Goal: Task Accomplishment & Management: Manage account settings

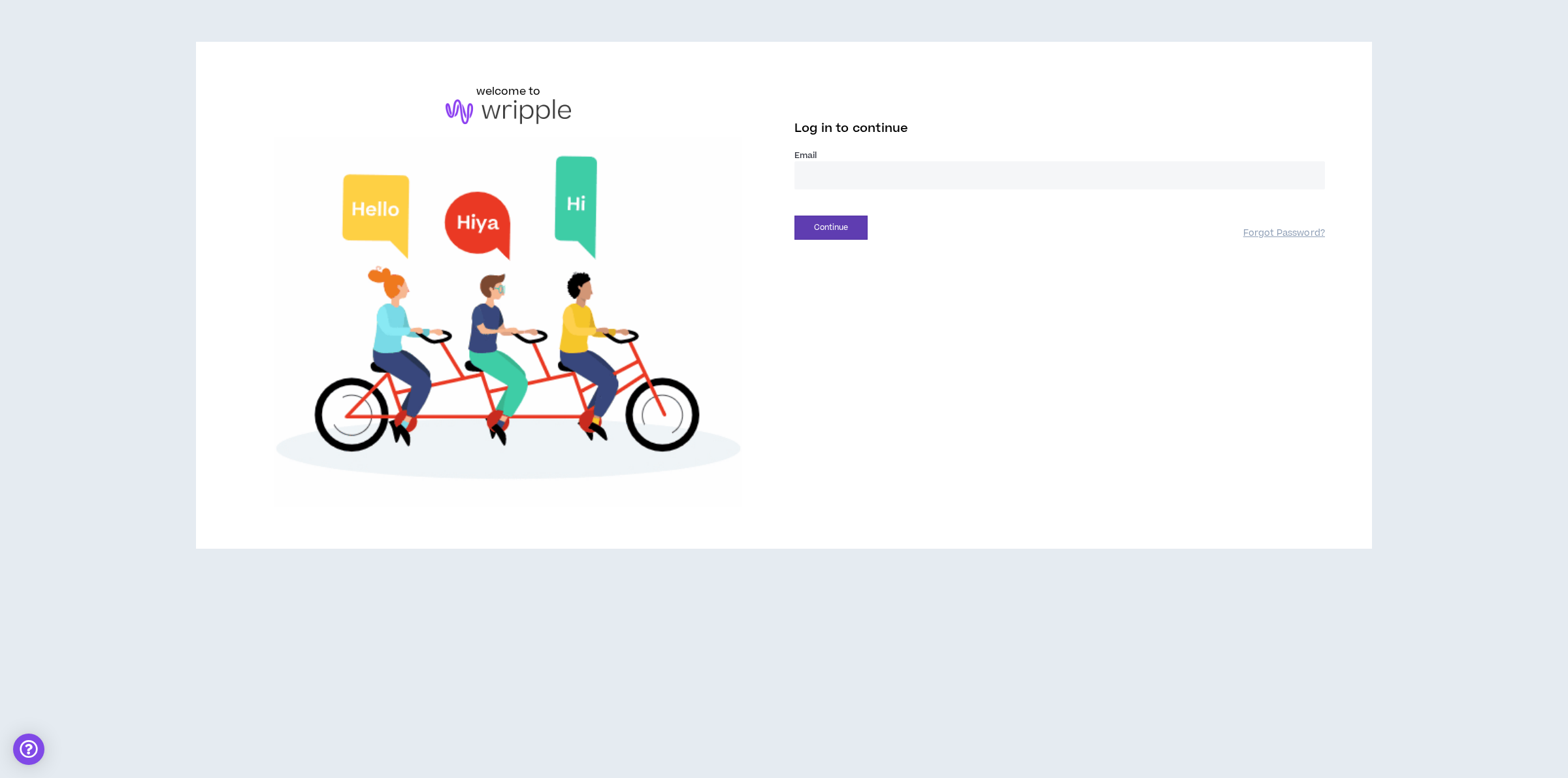
click at [831, 169] on input "email" at bounding box center [1060, 176] width 530 height 28
type input "**********"
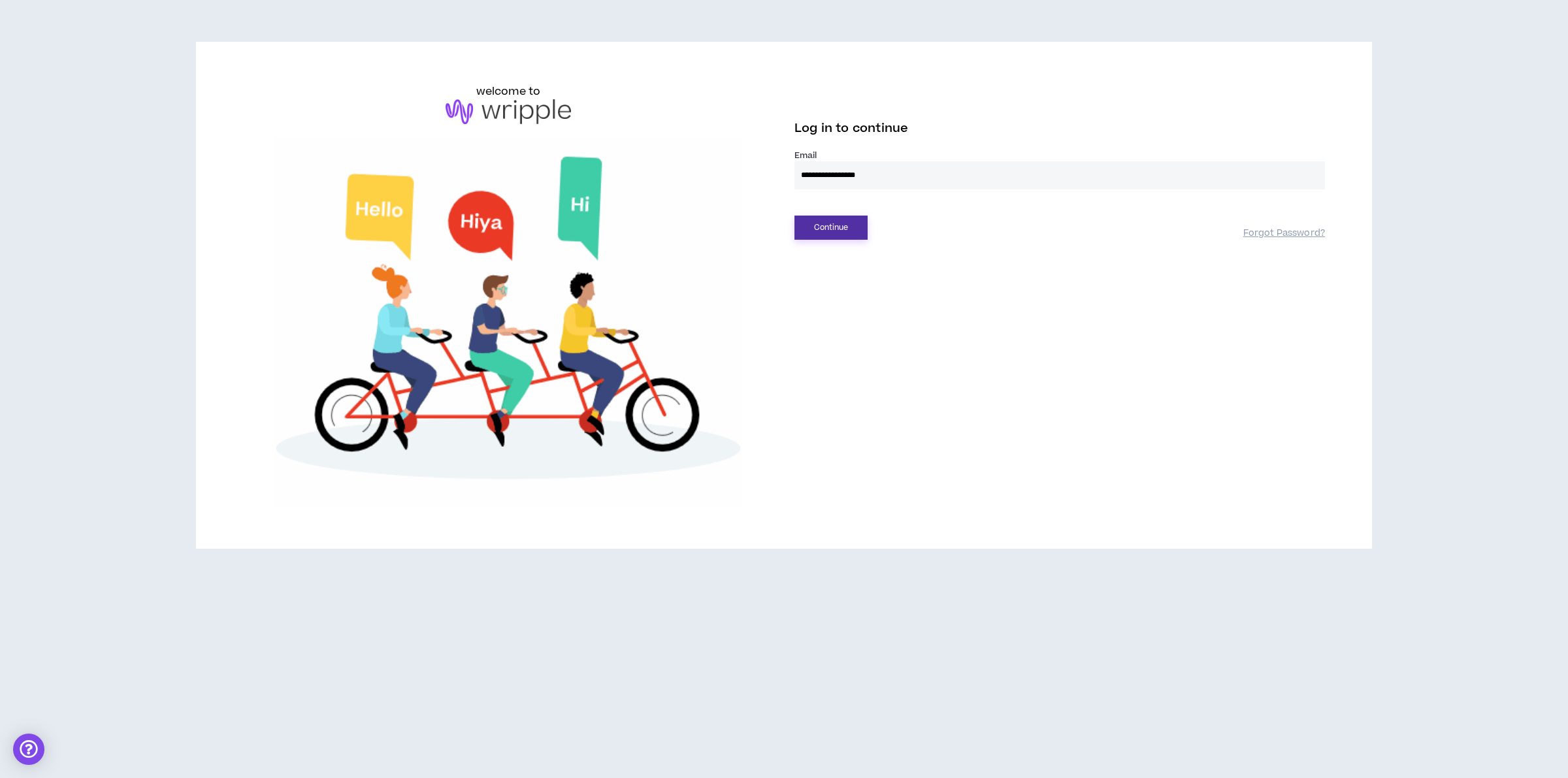
click at [858, 228] on button "Continue" at bounding box center [831, 228] width 73 height 24
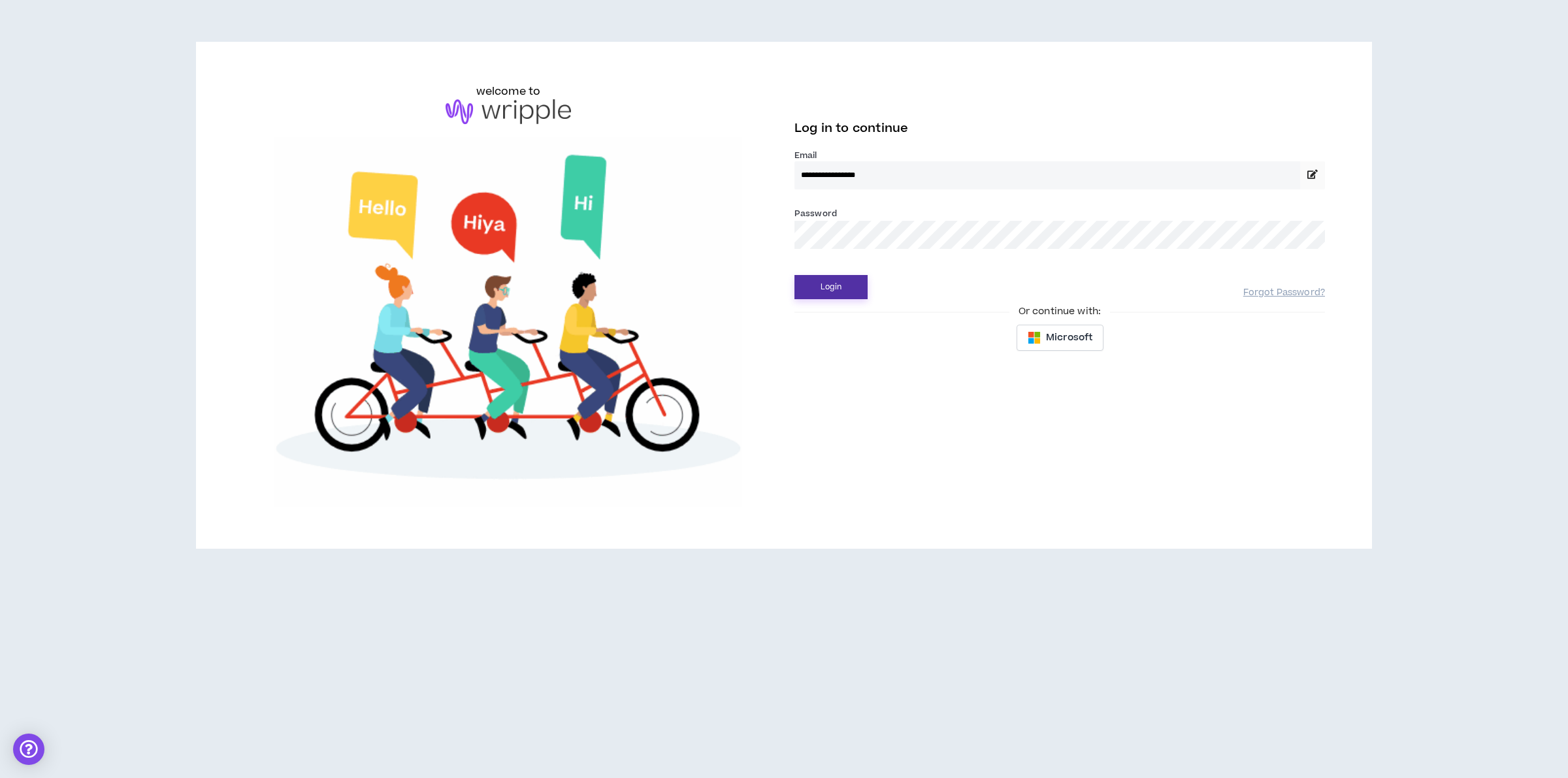
click at [828, 284] on button "Login" at bounding box center [831, 287] width 73 height 24
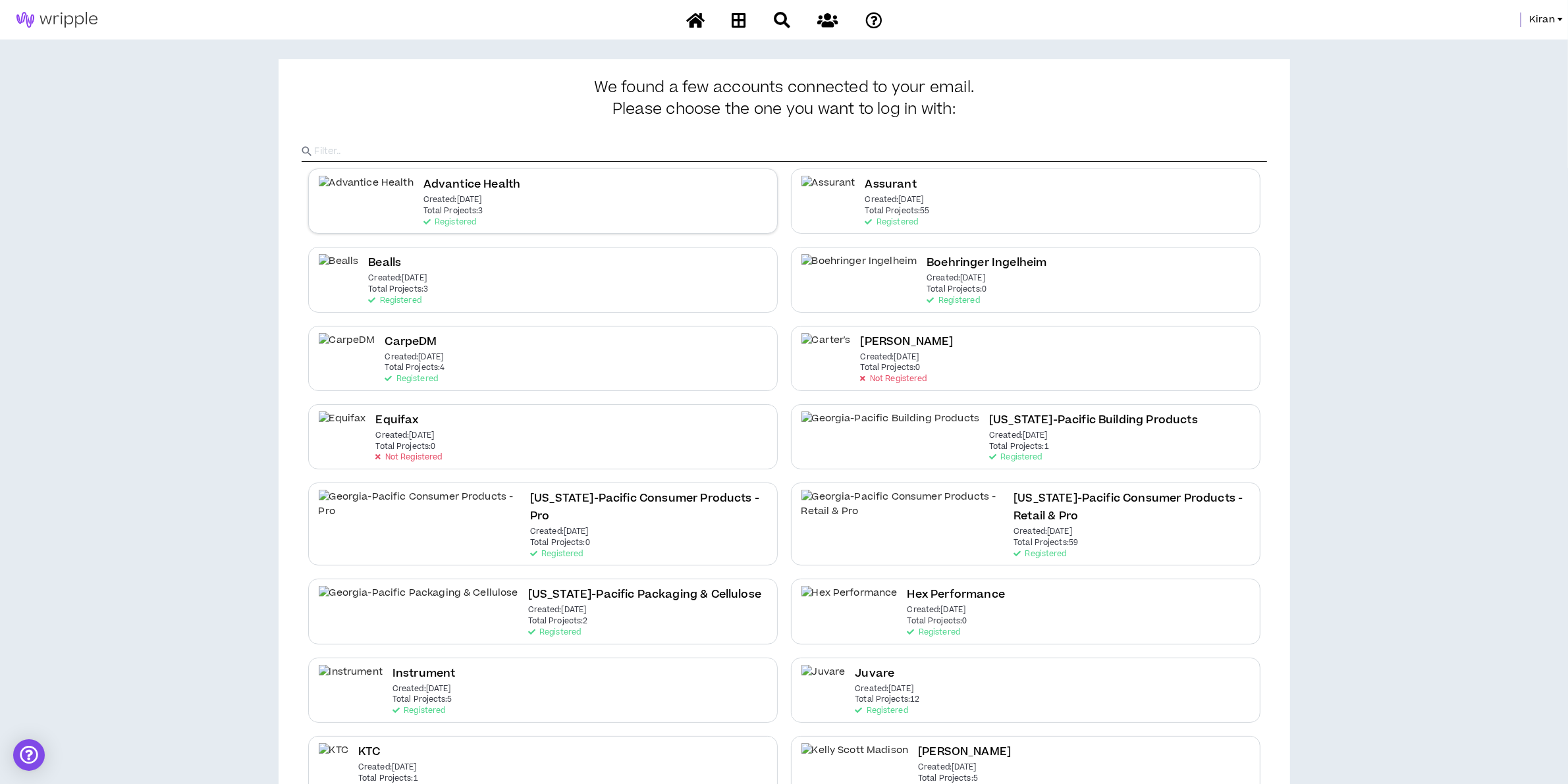
click at [423, 192] on h2 "Advantice Health" at bounding box center [472, 185] width 98 height 18
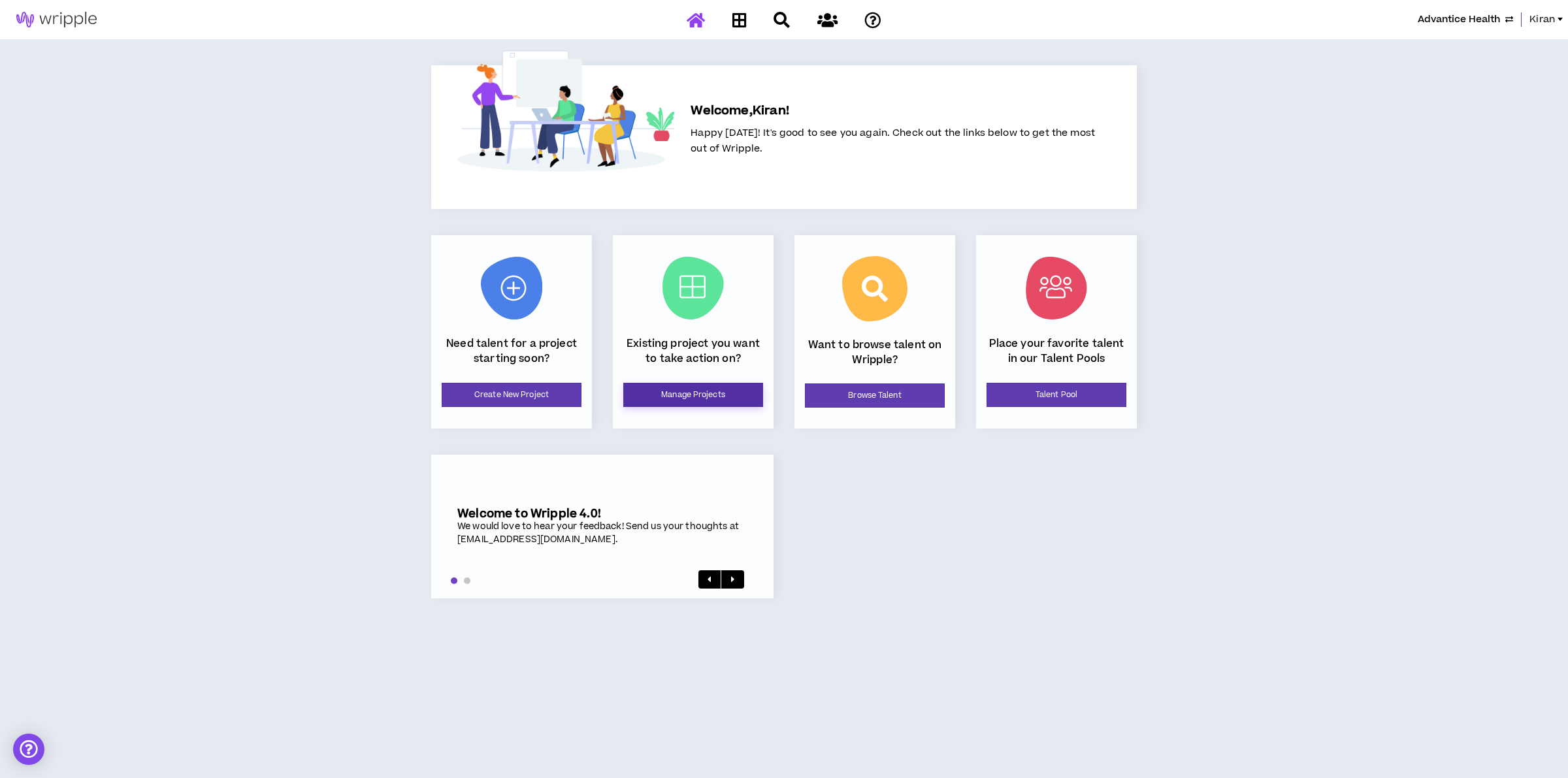
click at [690, 391] on link "Manage Projects" at bounding box center [693, 395] width 140 height 24
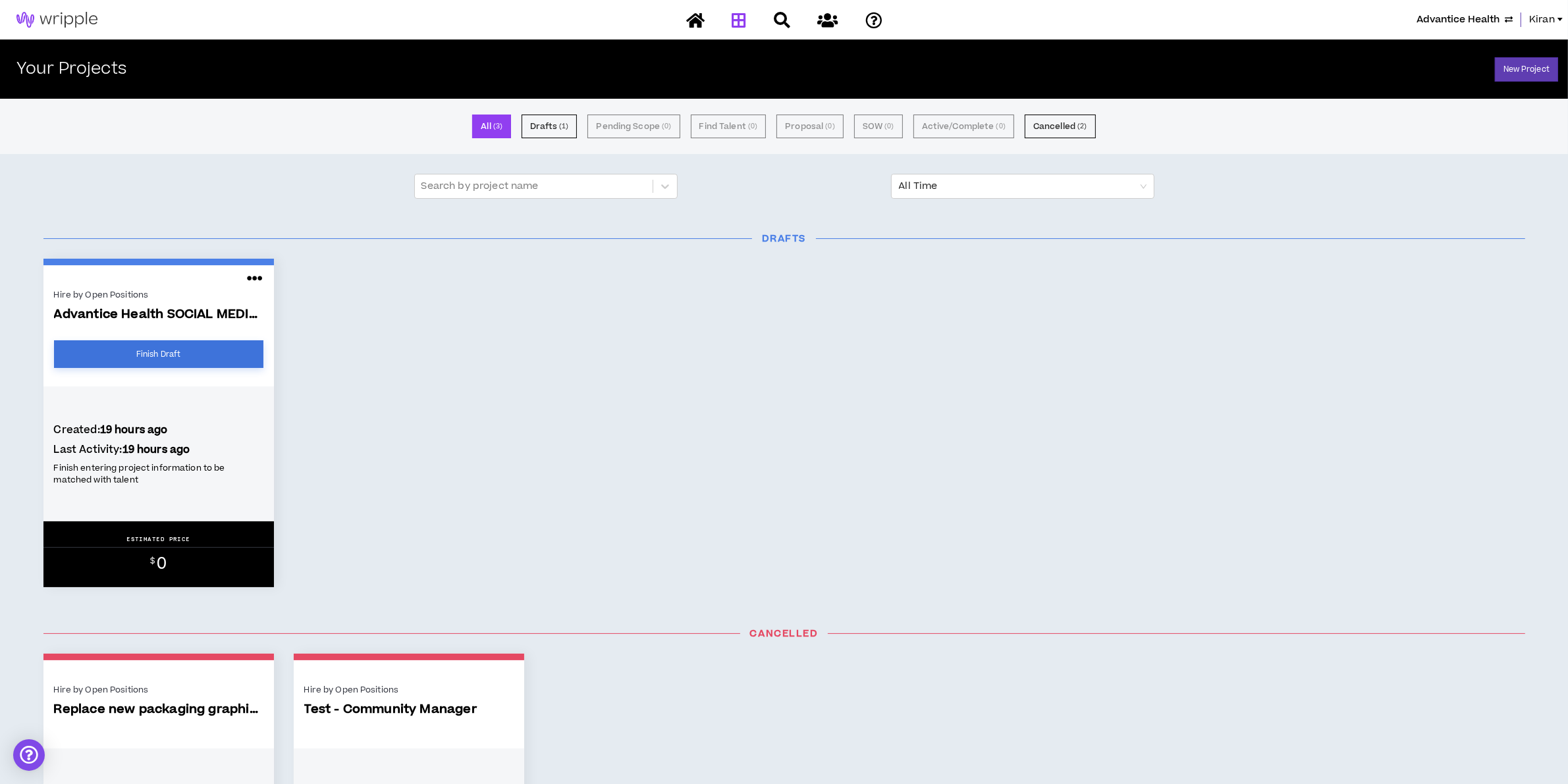
click at [139, 355] on link "Finish Draft" at bounding box center [158, 354] width 210 height 27
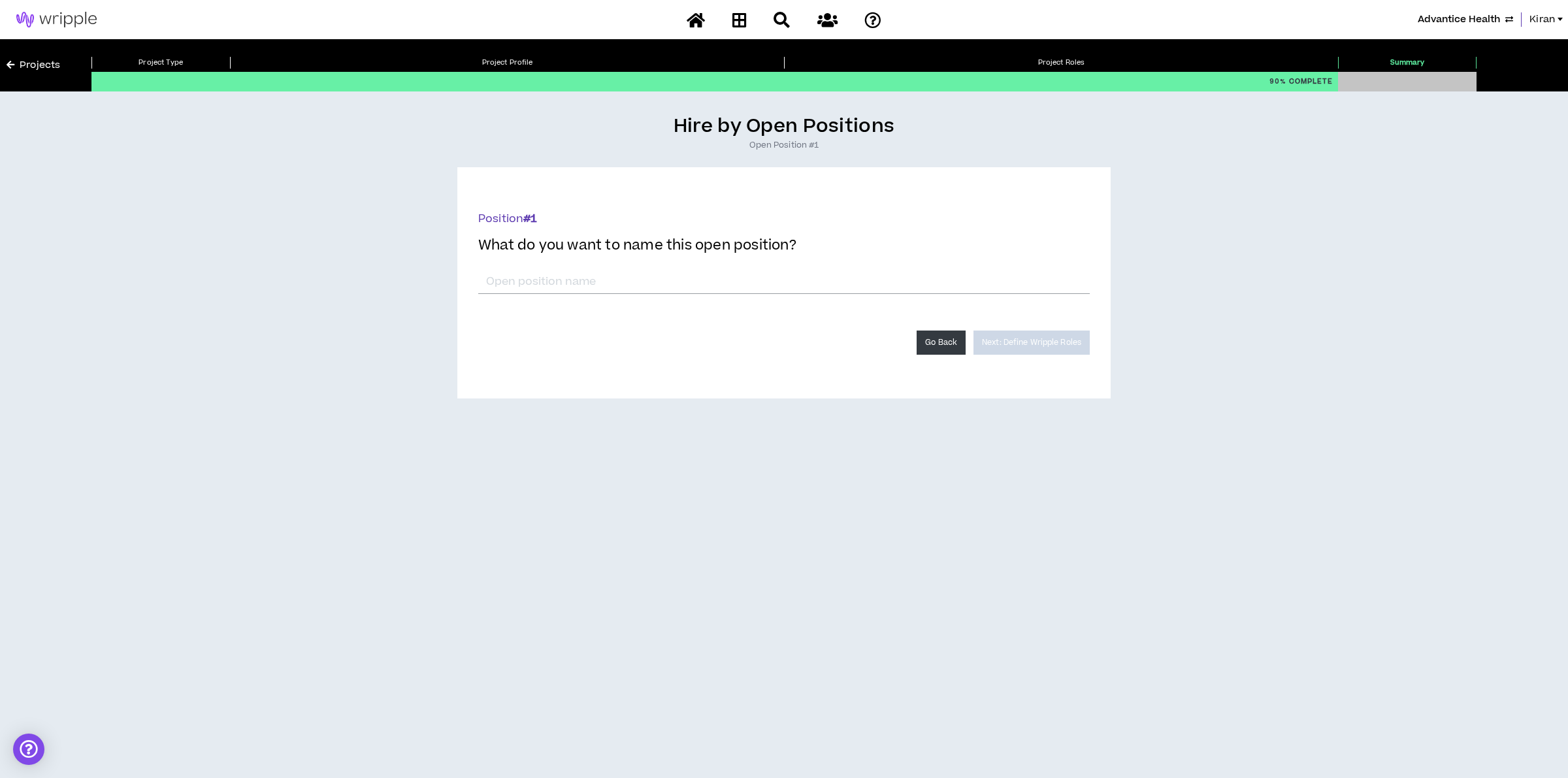
click at [925, 348] on button "Go Back" at bounding box center [941, 342] width 49 height 24
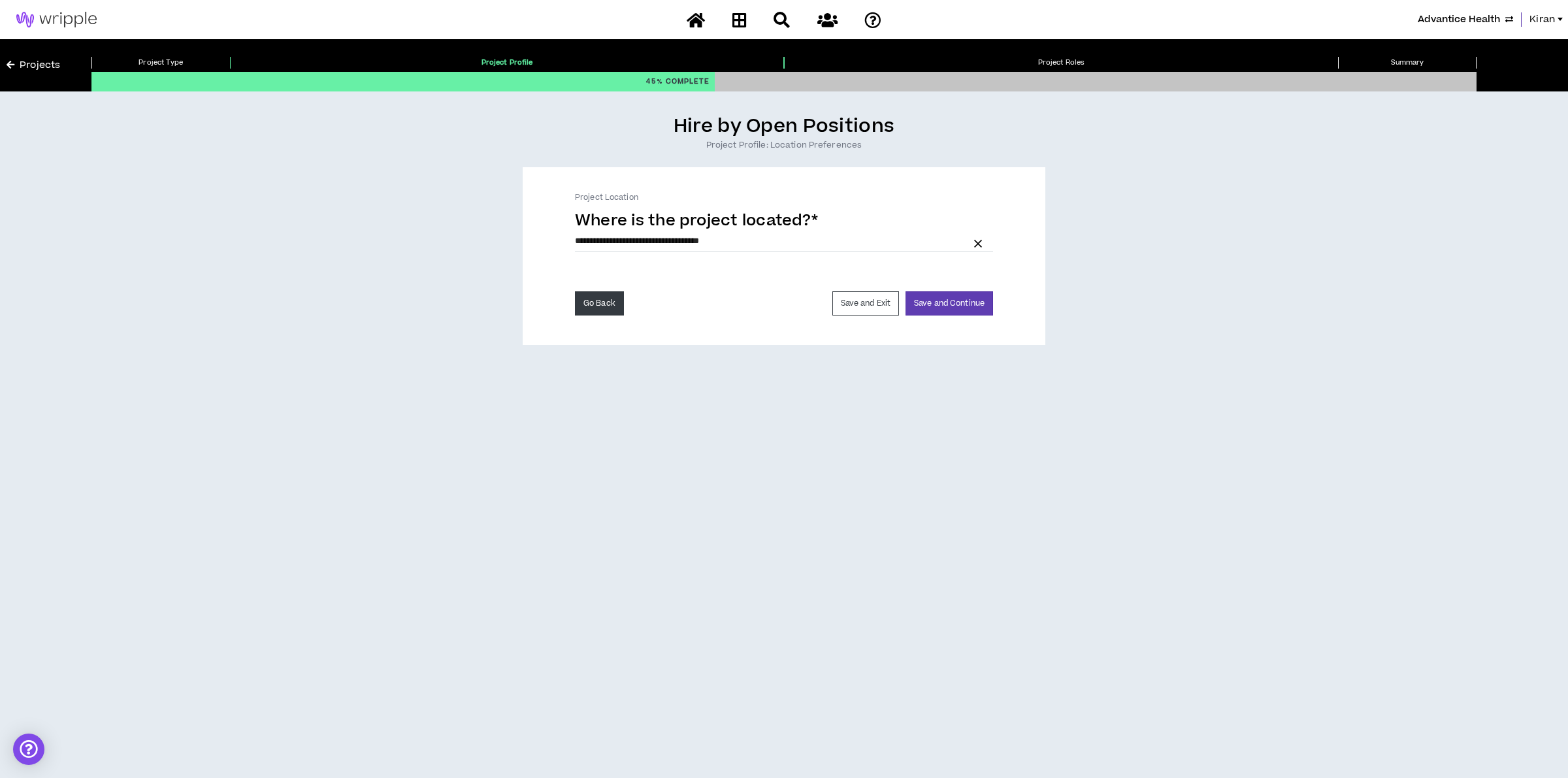
click at [607, 311] on button "Go Back" at bounding box center [599, 303] width 49 height 24
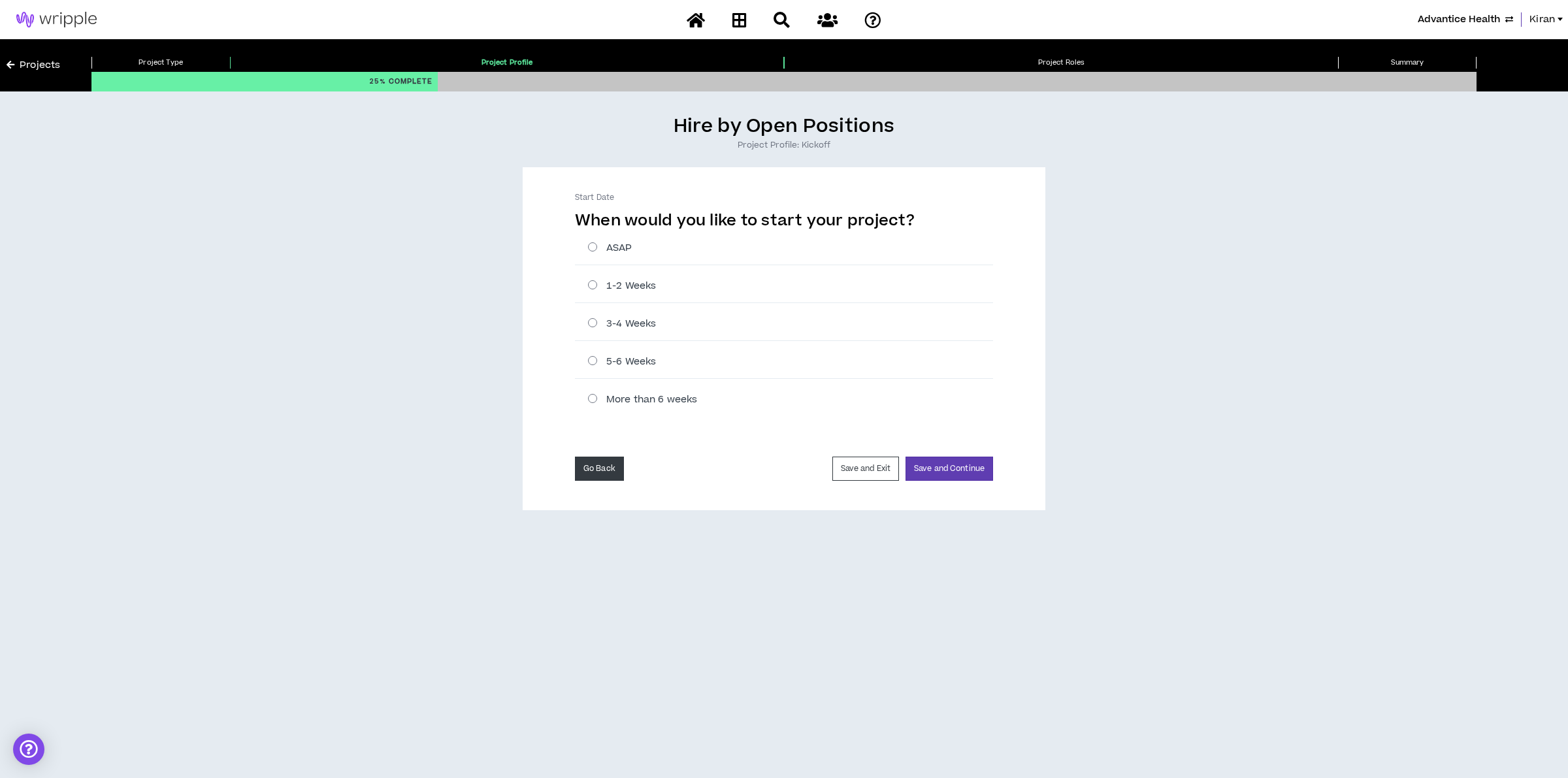
click at [607, 467] on button "Go Back" at bounding box center [599, 469] width 49 height 24
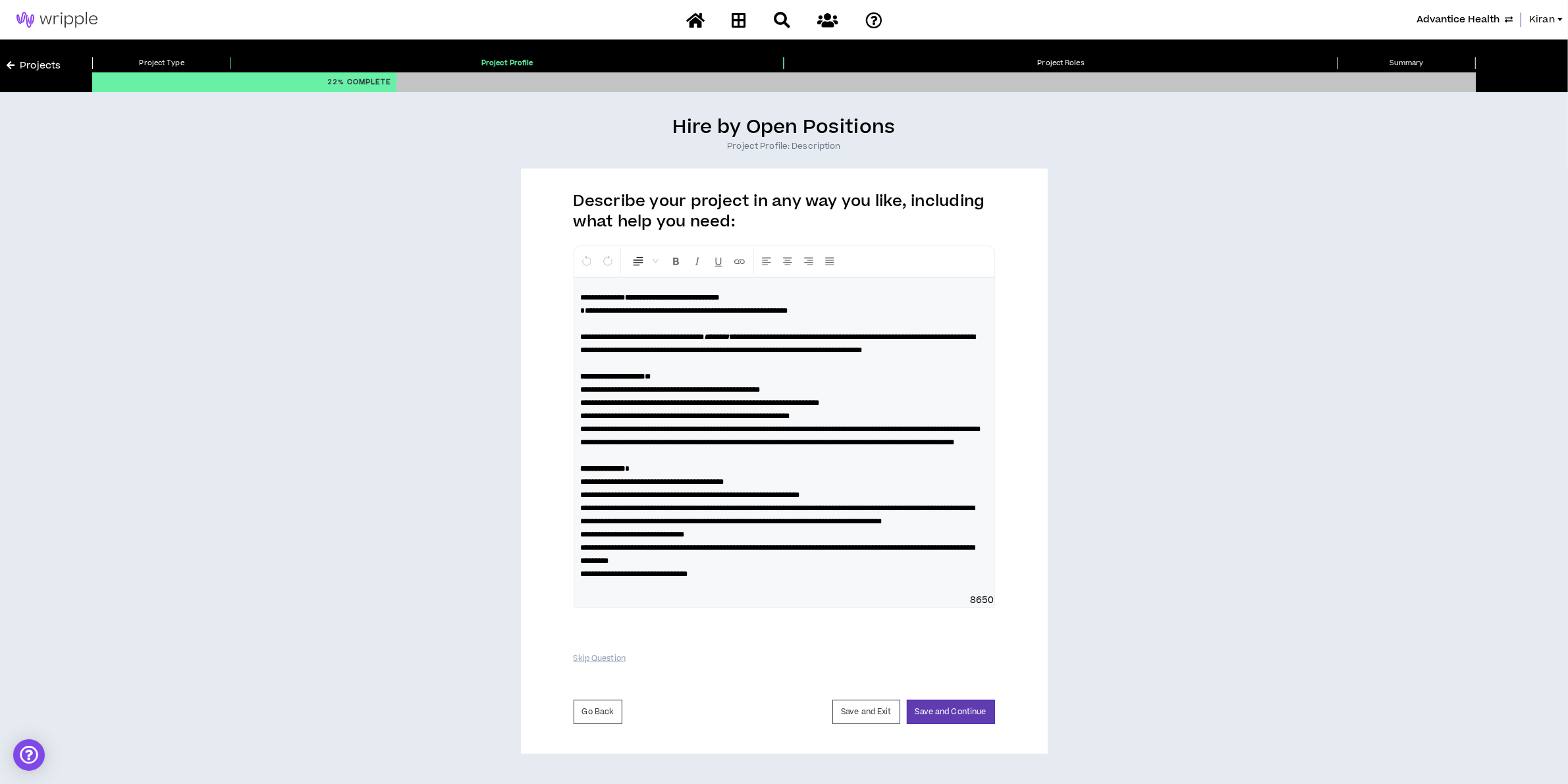
scroll to position [46, 0]
click at [982, 725] on button "Save and Continue" at bounding box center [951, 712] width 88 height 24
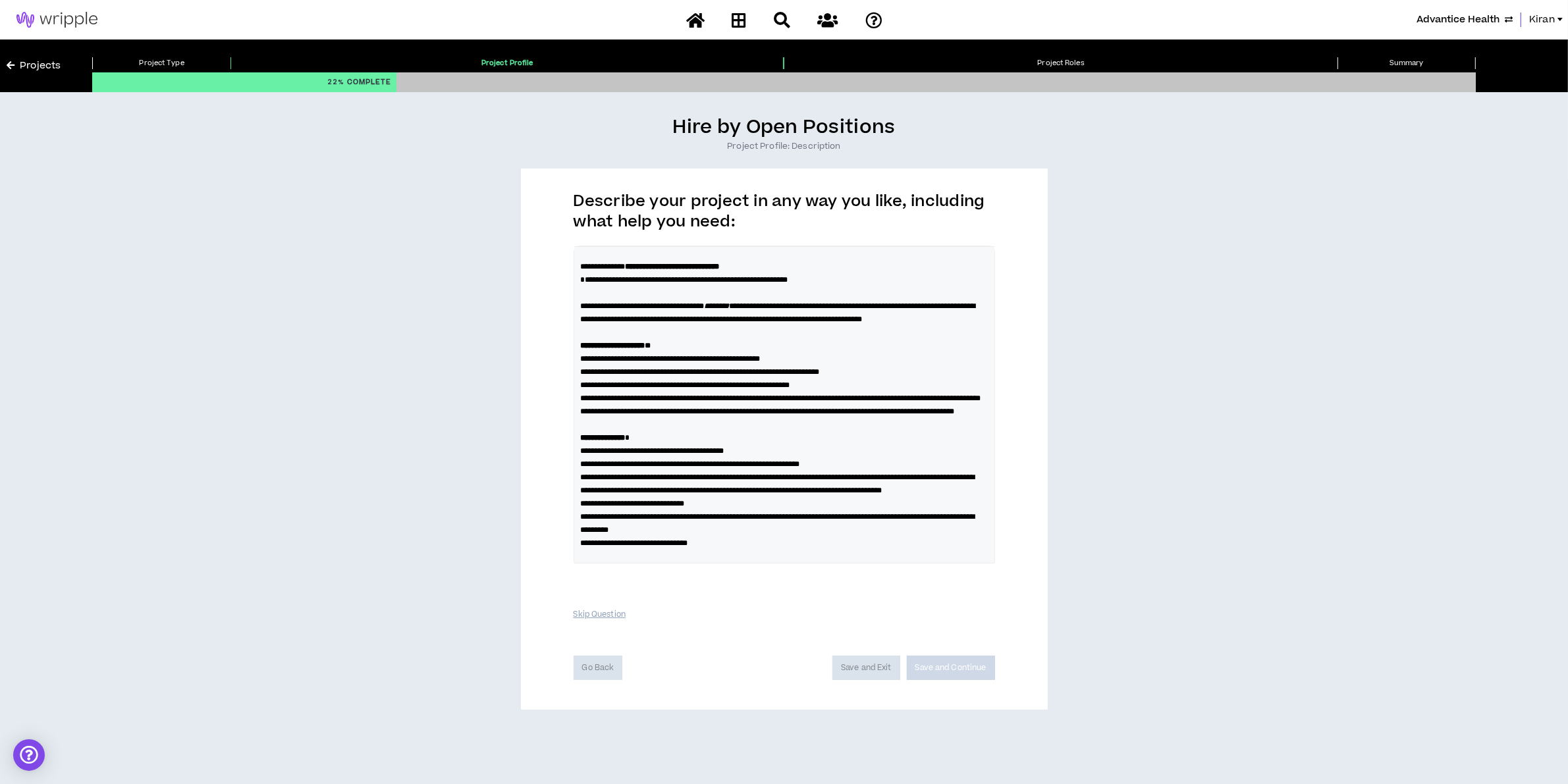
scroll to position [1, 0]
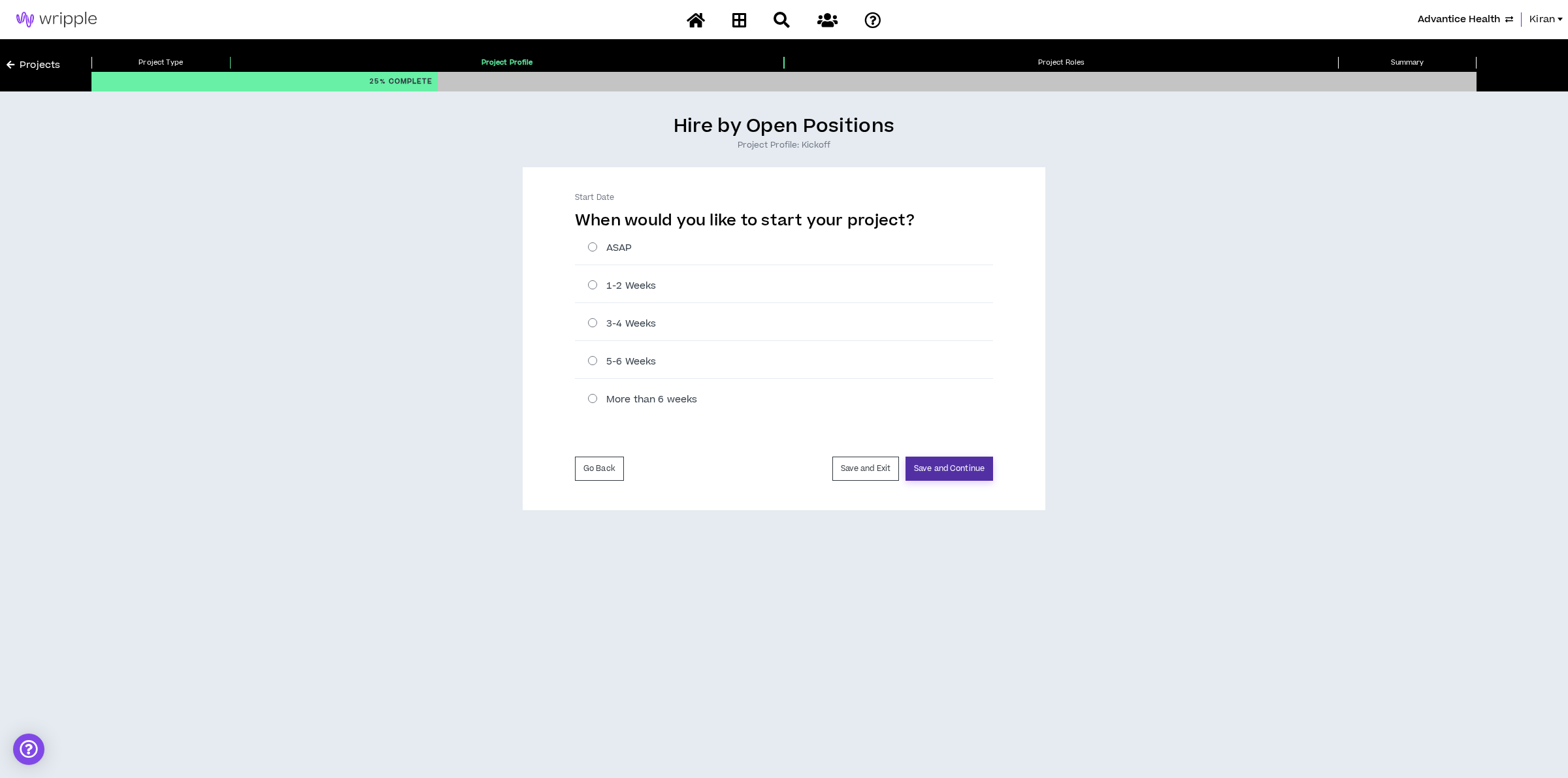
click at [955, 472] on button "Save and Continue" at bounding box center [949, 469] width 87 height 24
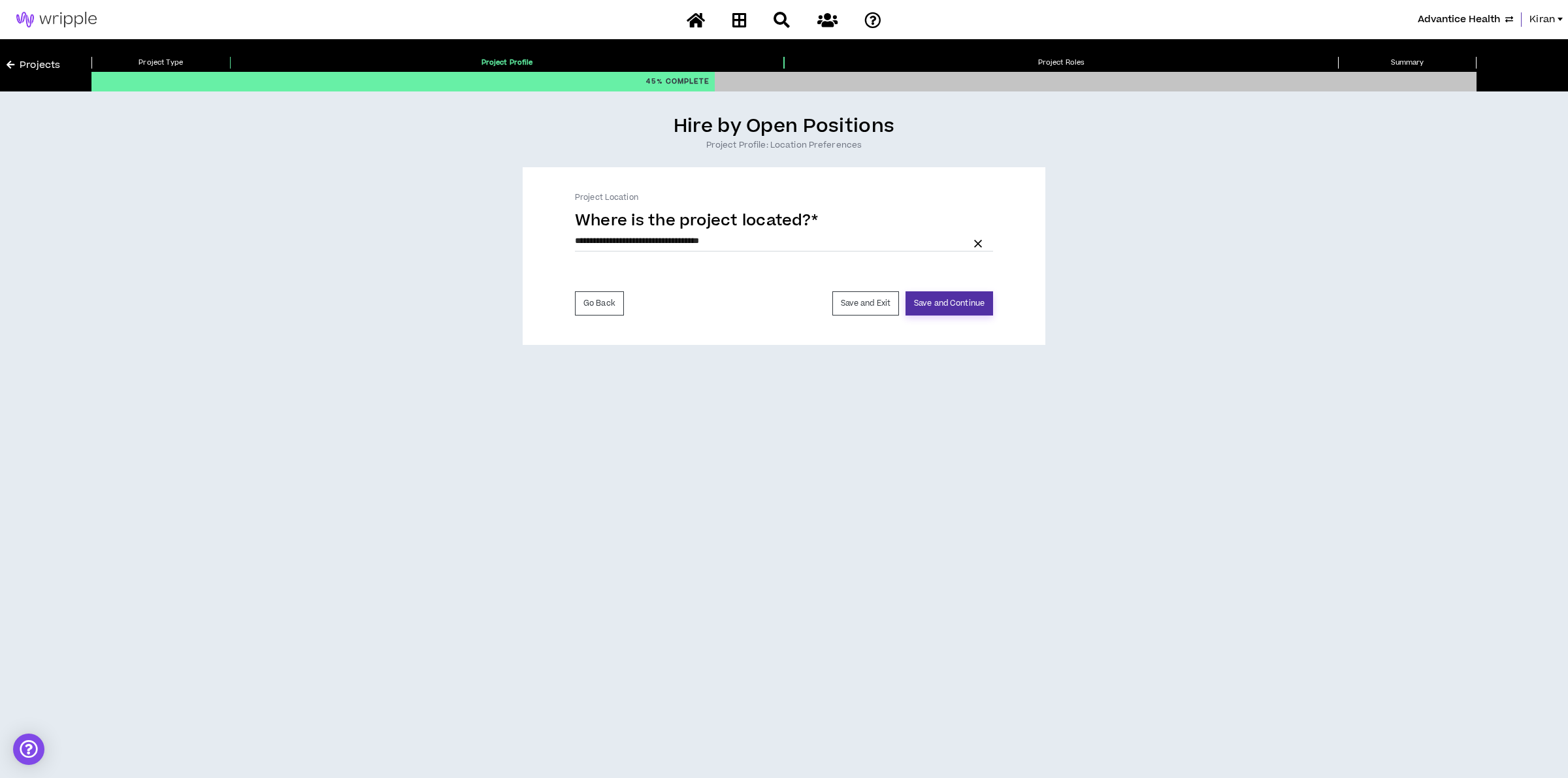
click at [947, 300] on button "Save and Continue" at bounding box center [949, 303] width 87 height 24
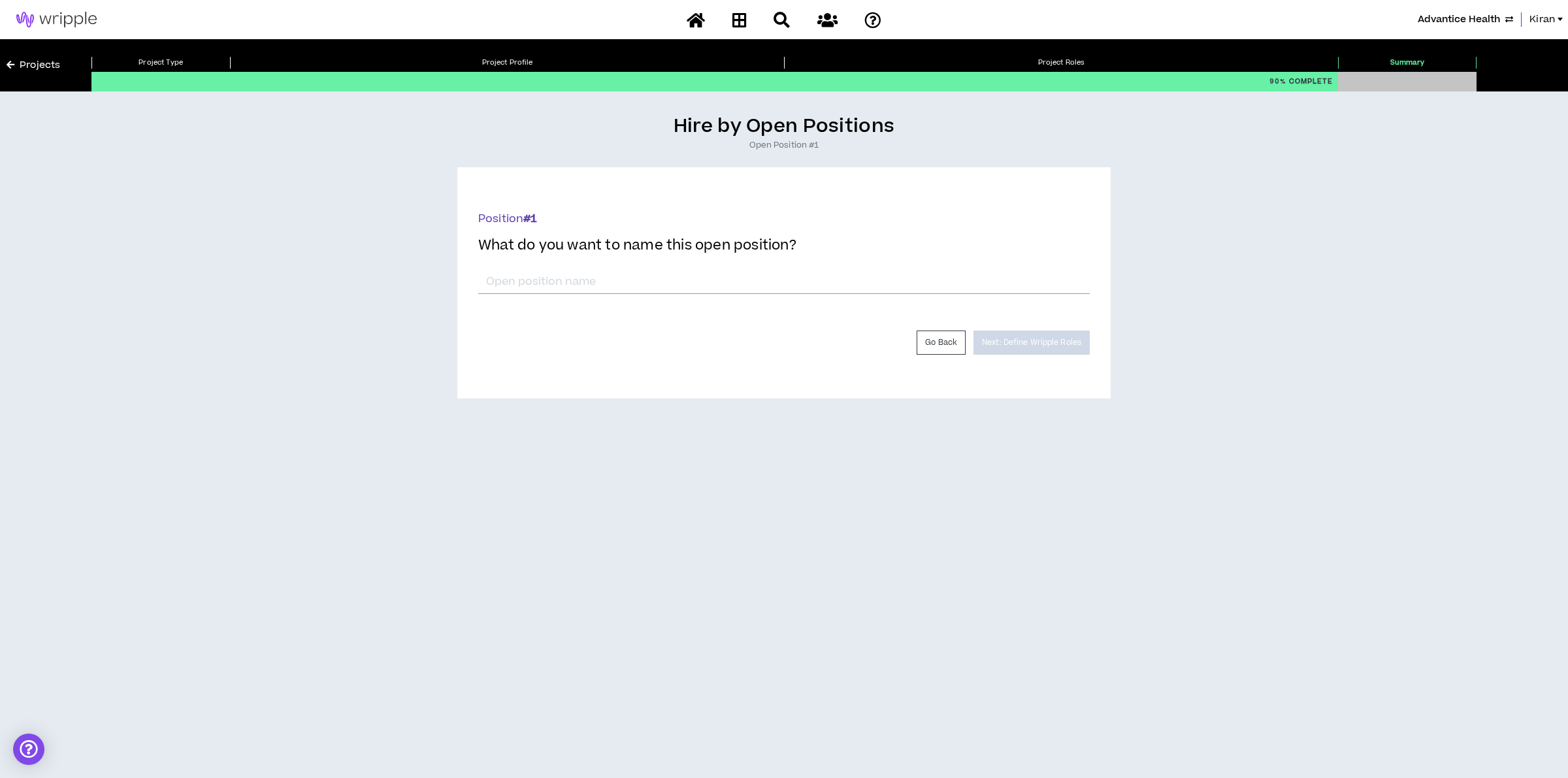
click at [1469, 9] on div "Advantice Health Kiran" at bounding box center [784, 19] width 1568 height 39
click at [1468, 16] on span "Advantice Health" at bounding box center [1459, 20] width 82 height 15
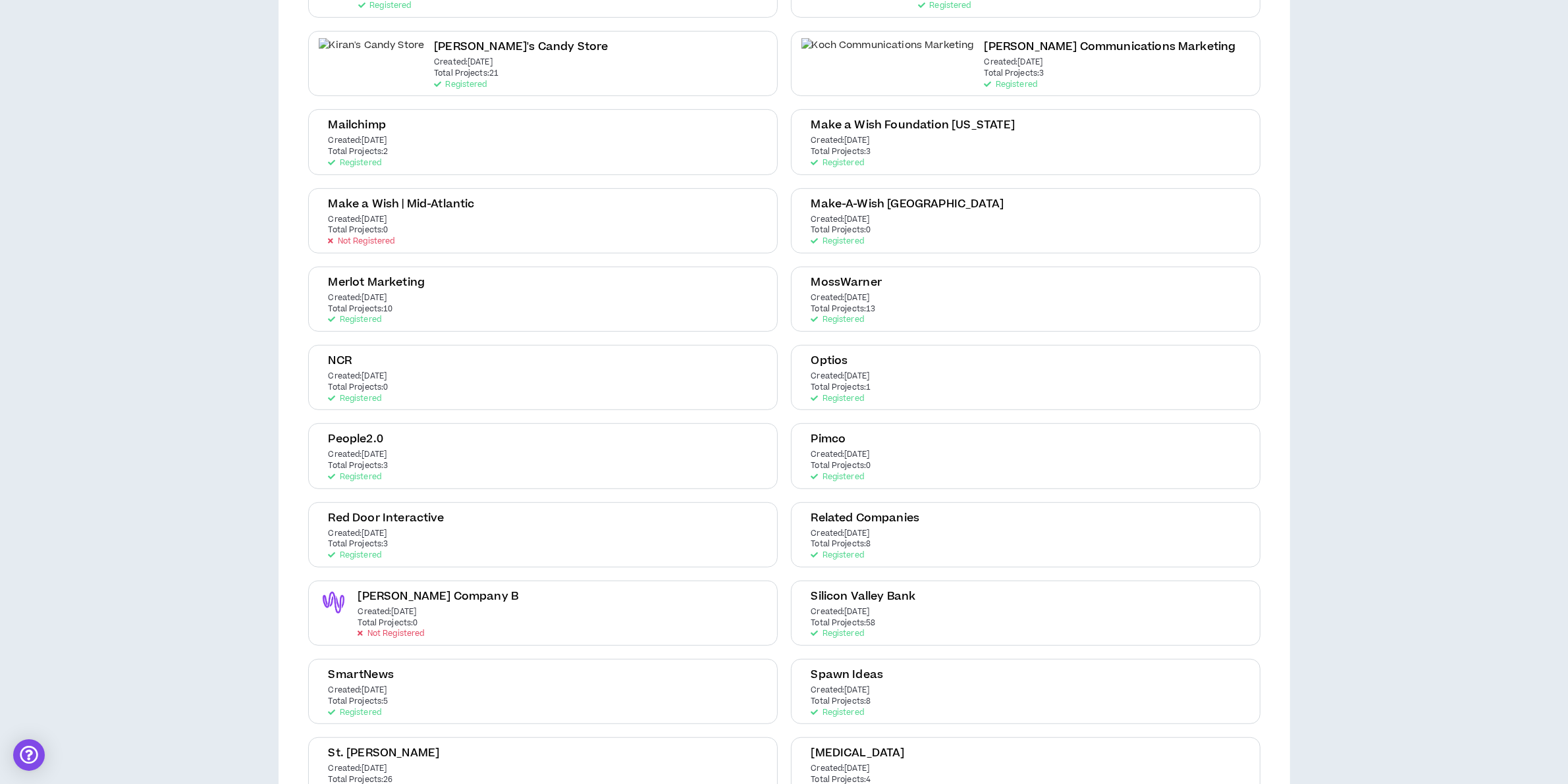
scroll to position [905, 0]
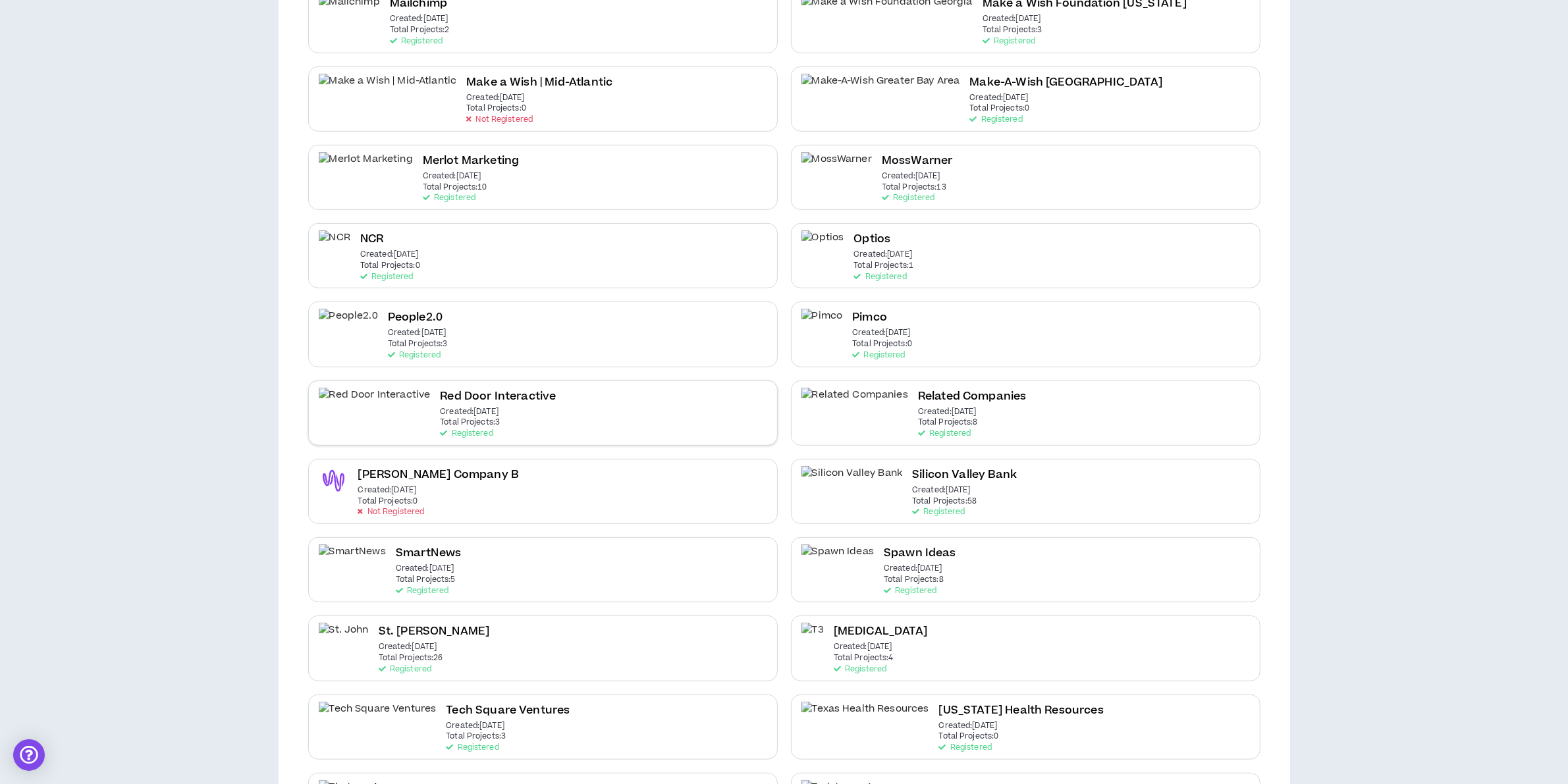
click at [440, 415] on div "Red Door Interactive Created: [DATE] Total Projects: 3 Registered" at bounding box center [497, 413] width 116 height 50
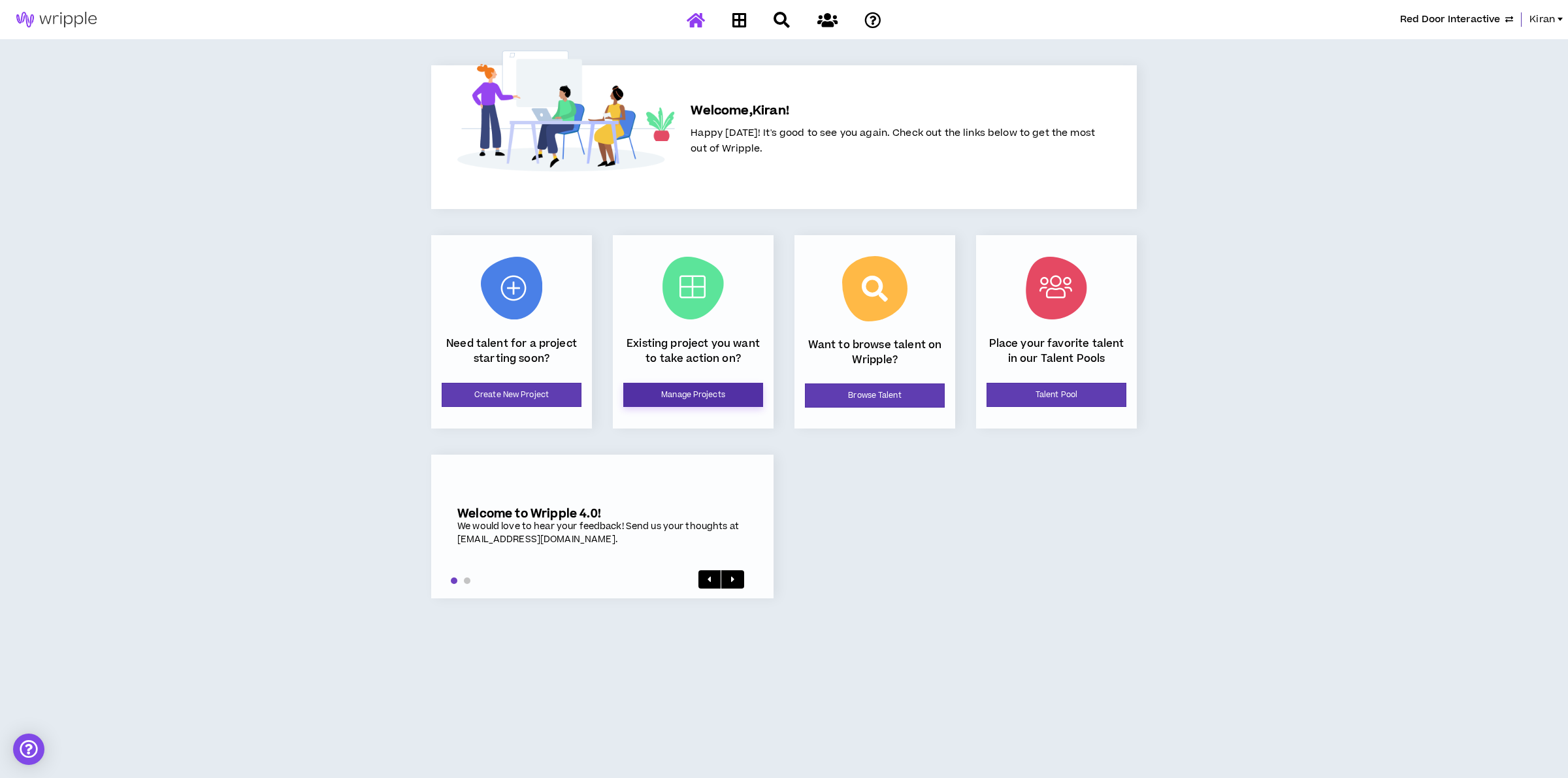
click at [625, 400] on link "Manage Projects" at bounding box center [693, 395] width 140 height 24
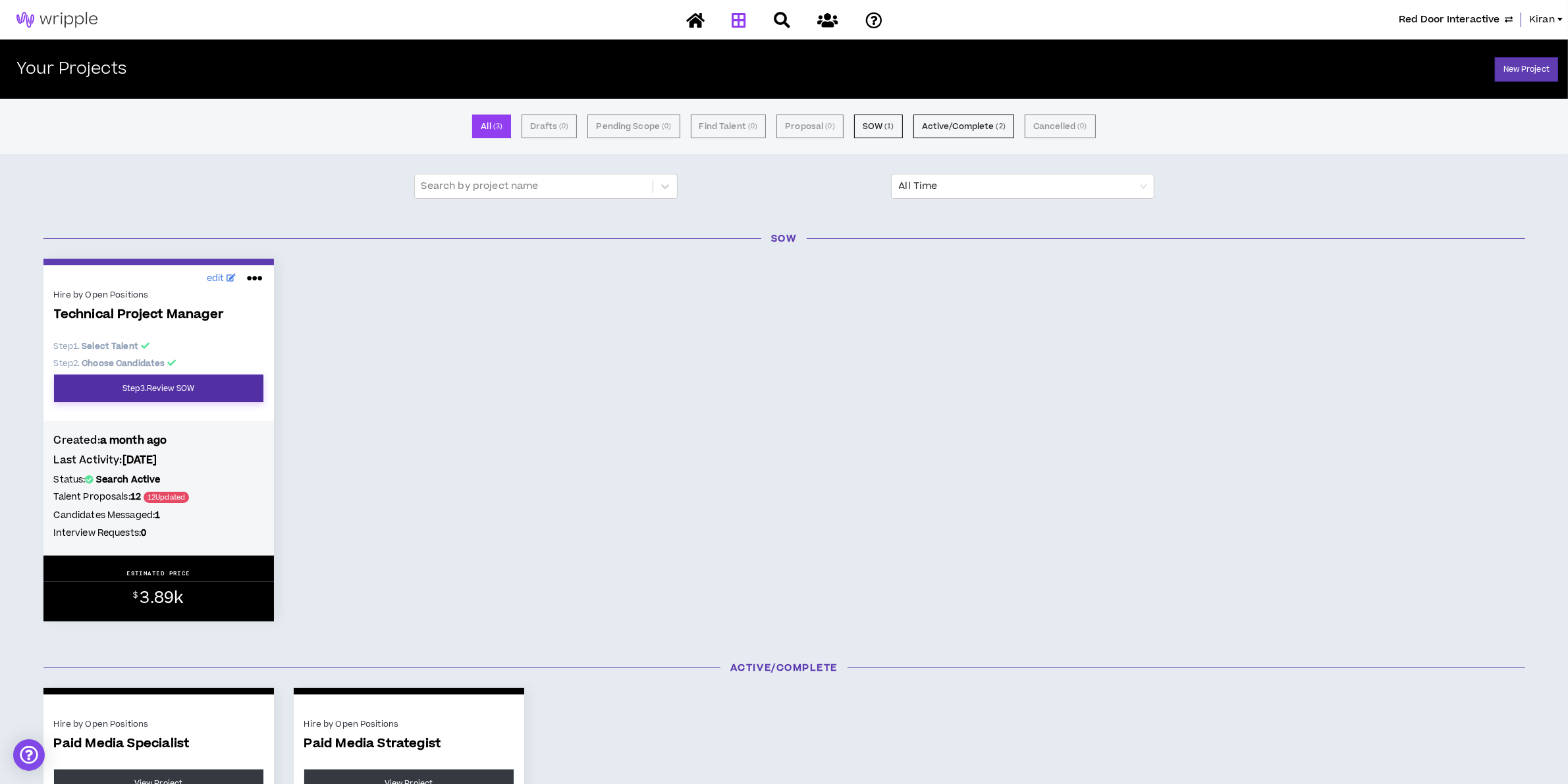
click at [198, 389] on link "Step 3 . Review SOW" at bounding box center [158, 388] width 210 height 27
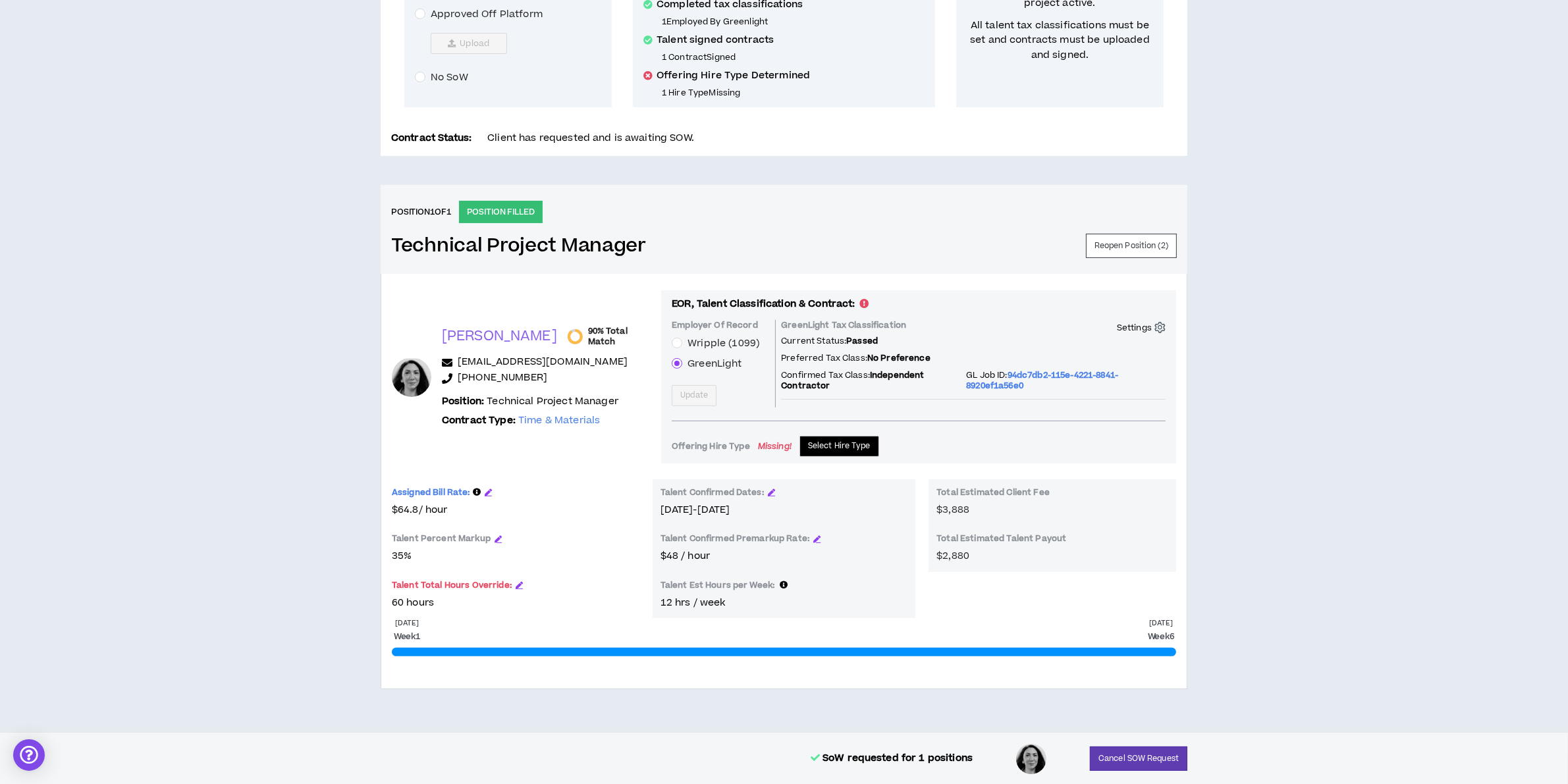
scroll to position [107, 0]
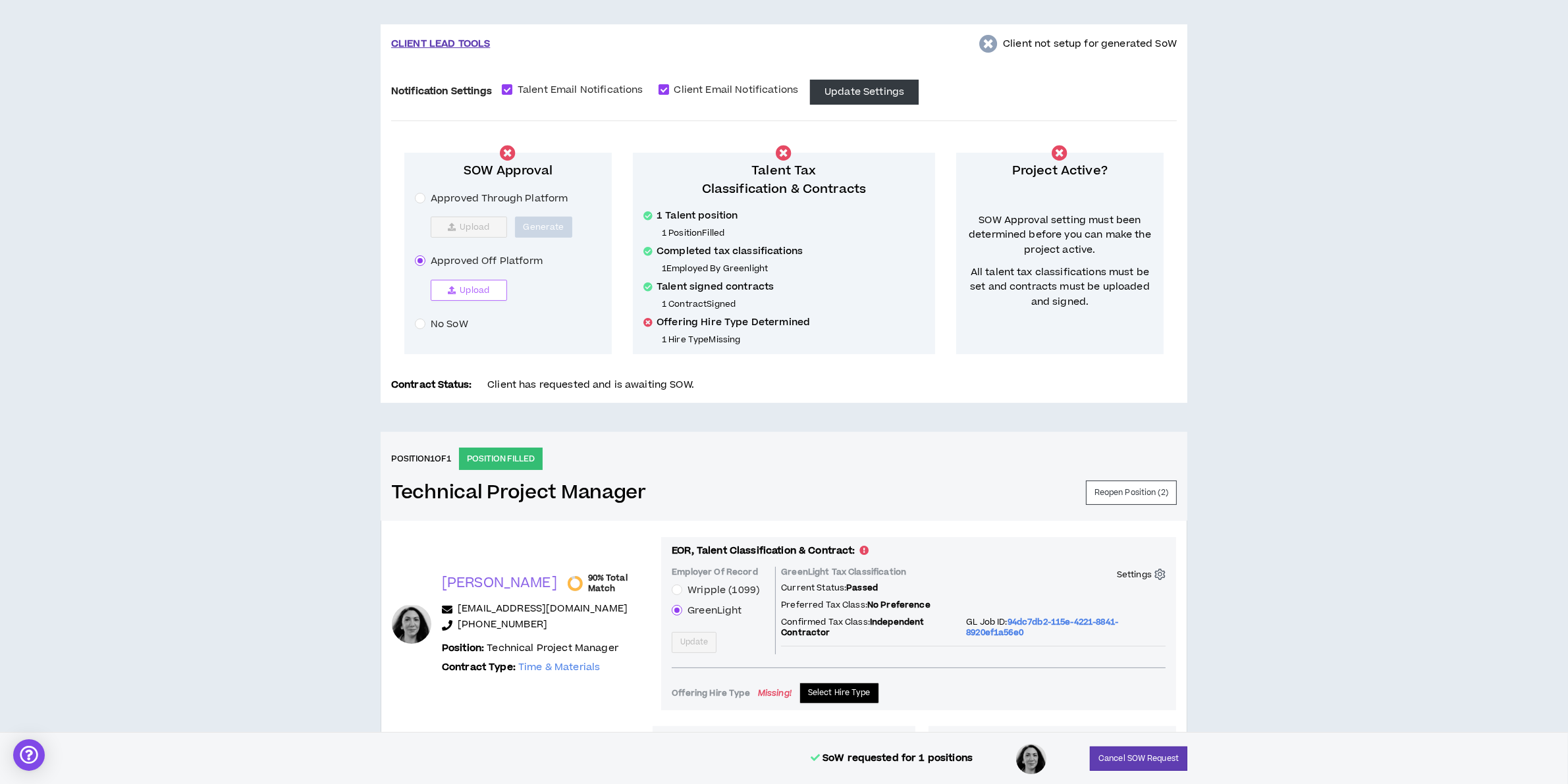
click at [451, 284] on button "Upload" at bounding box center [469, 290] width 76 height 21
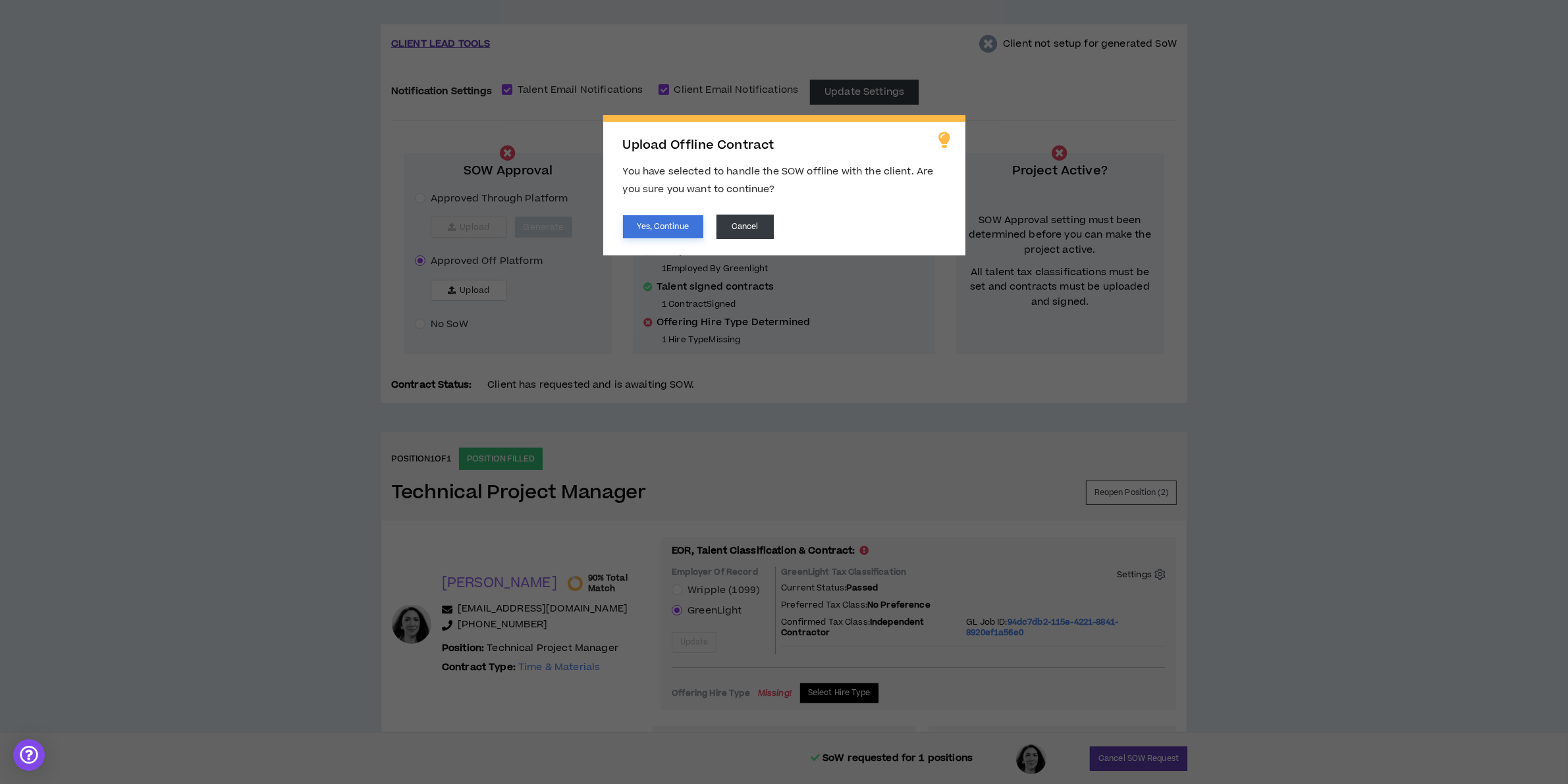
click at [674, 226] on button "Yes, Continue" at bounding box center [663, 227] width 81 height 23
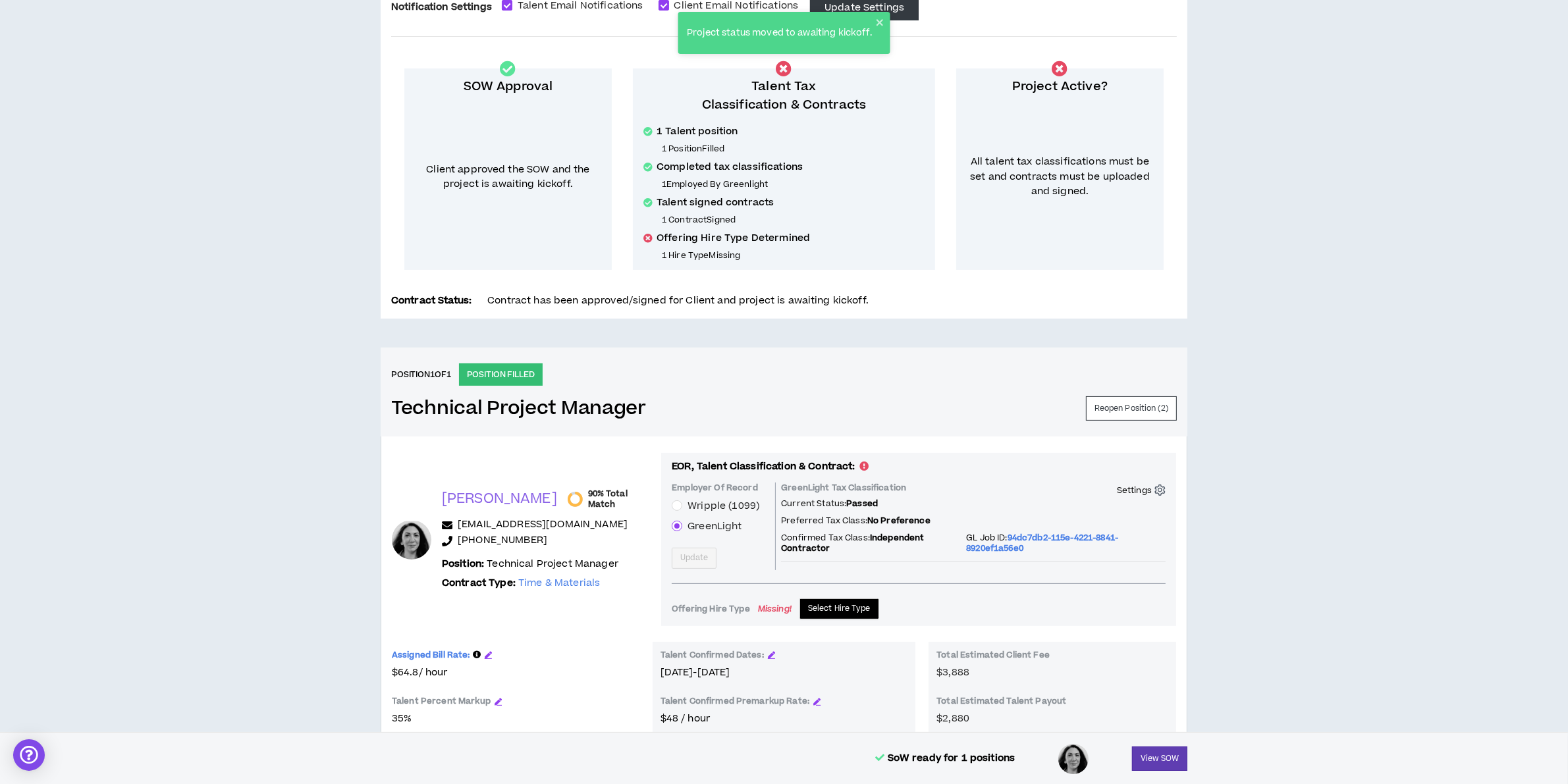
scroll to position [272, 0]
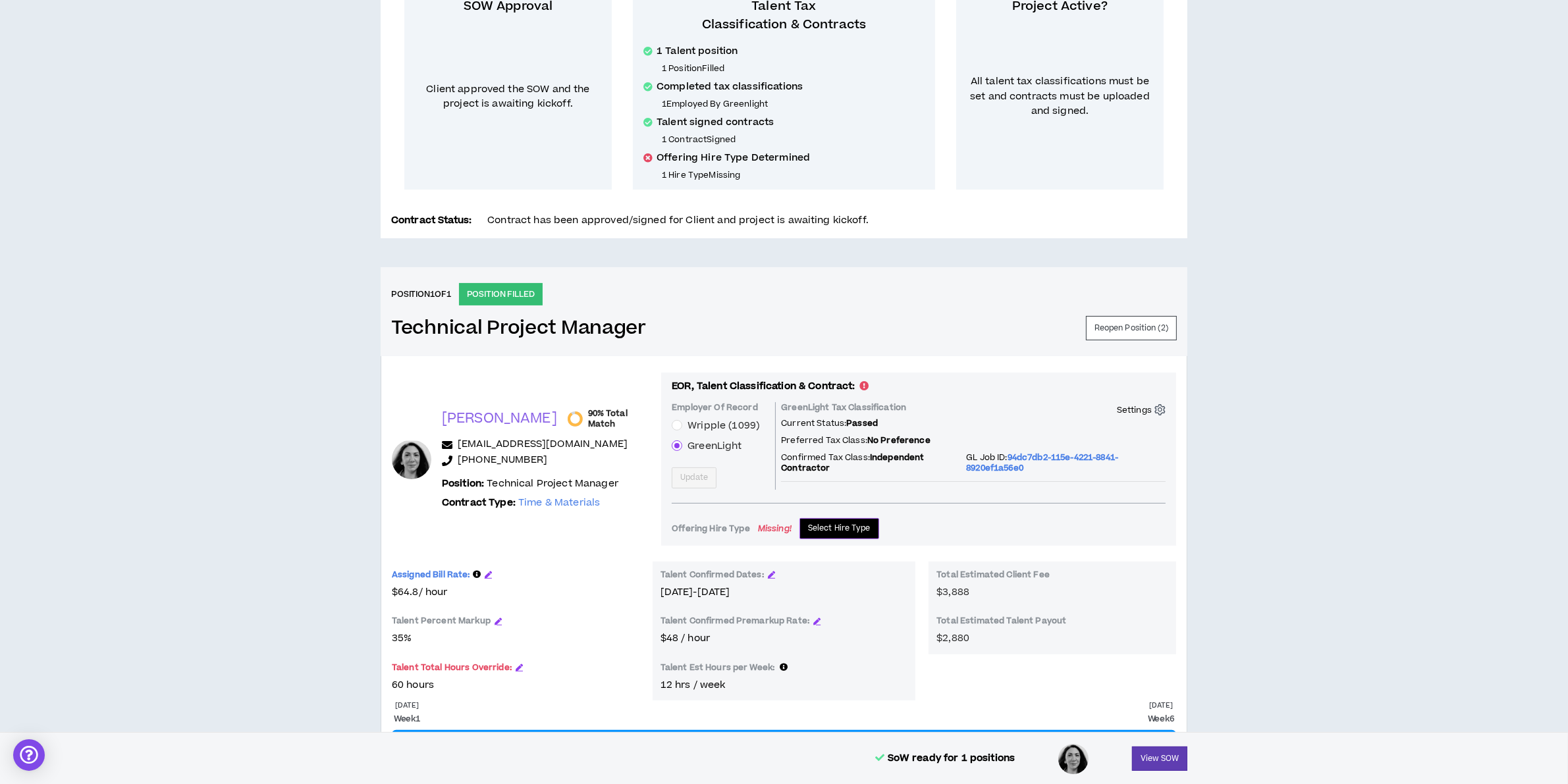
click at [808, 528] on span "Select Hire Type" at bounding box center [839, 528] width 63 height 13
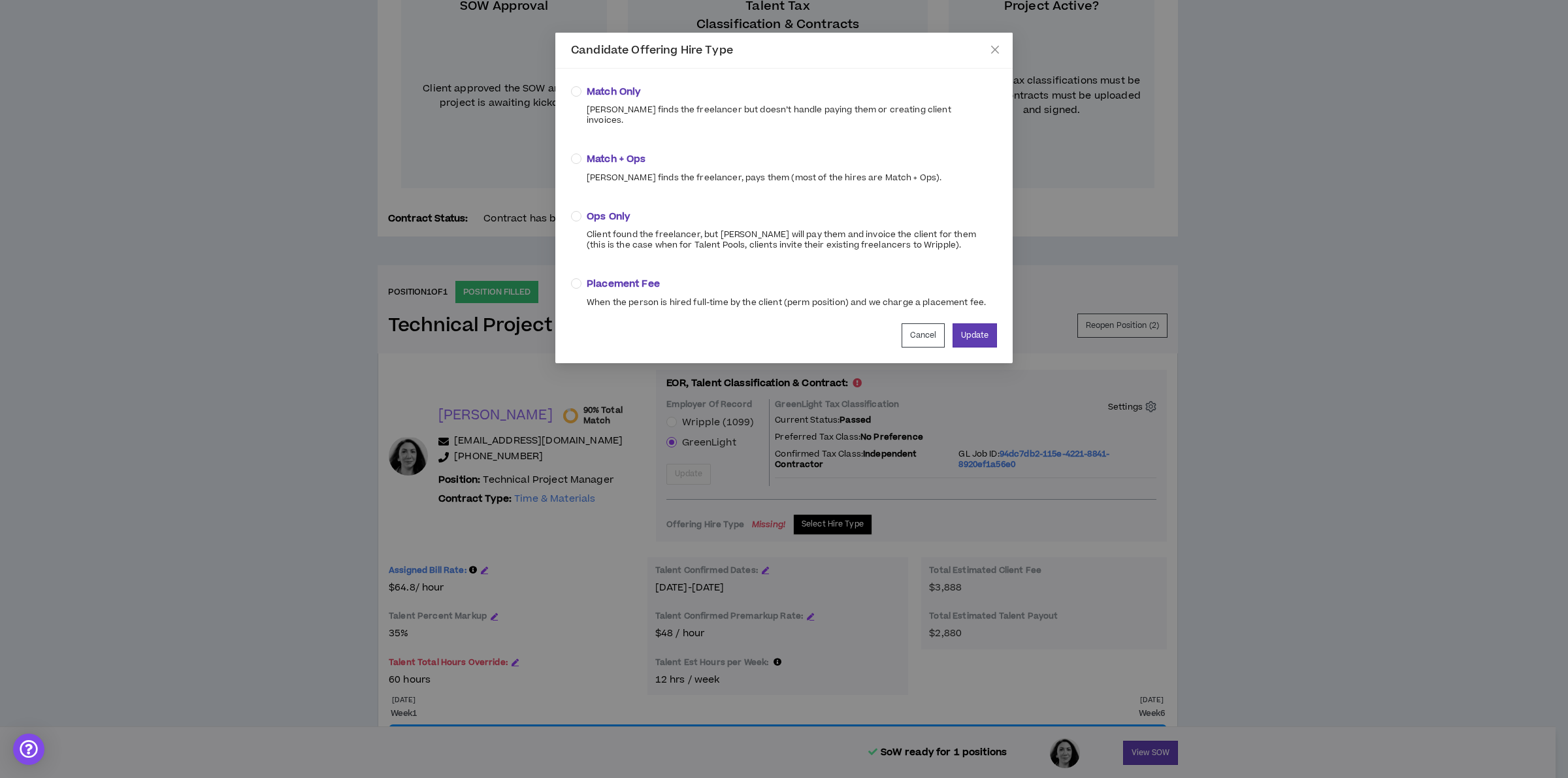
click at [650, 156] on div "Match + Ops Wripple finds the freelancer, pays them (most of the hires are Matc…" at bounding box center [764, 167] width 355 height 30
click at [967, 323] on button "Update" at bounding box center [975, 335] width 44 height 24
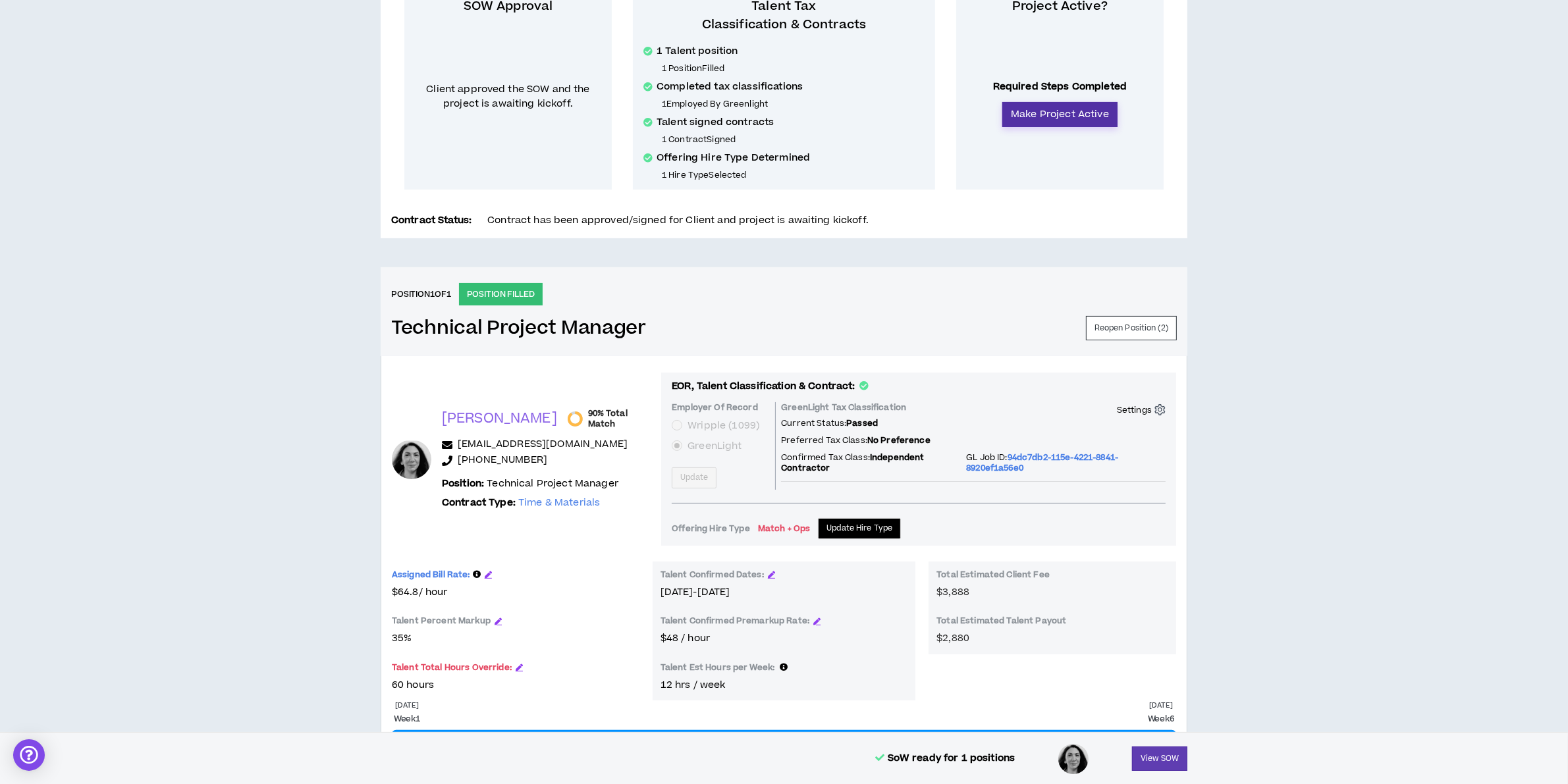
click at [1067, 109] on button "Make Project Active" at bounding box center [1060, 115] width 115 height 25
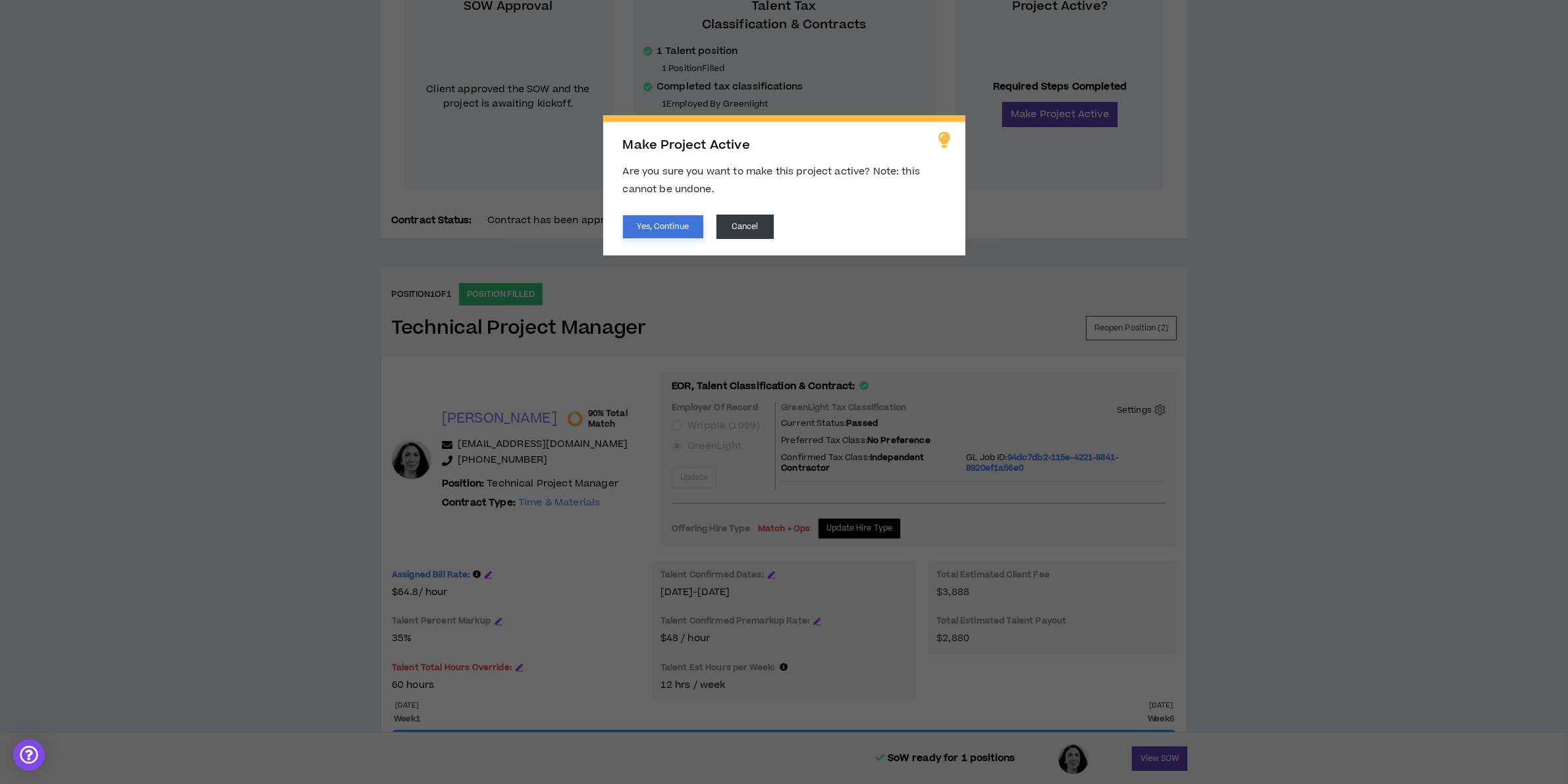
click at [652, 232] on button "Yes, Continue" at bounding box center [663, 227] width 81 height 23
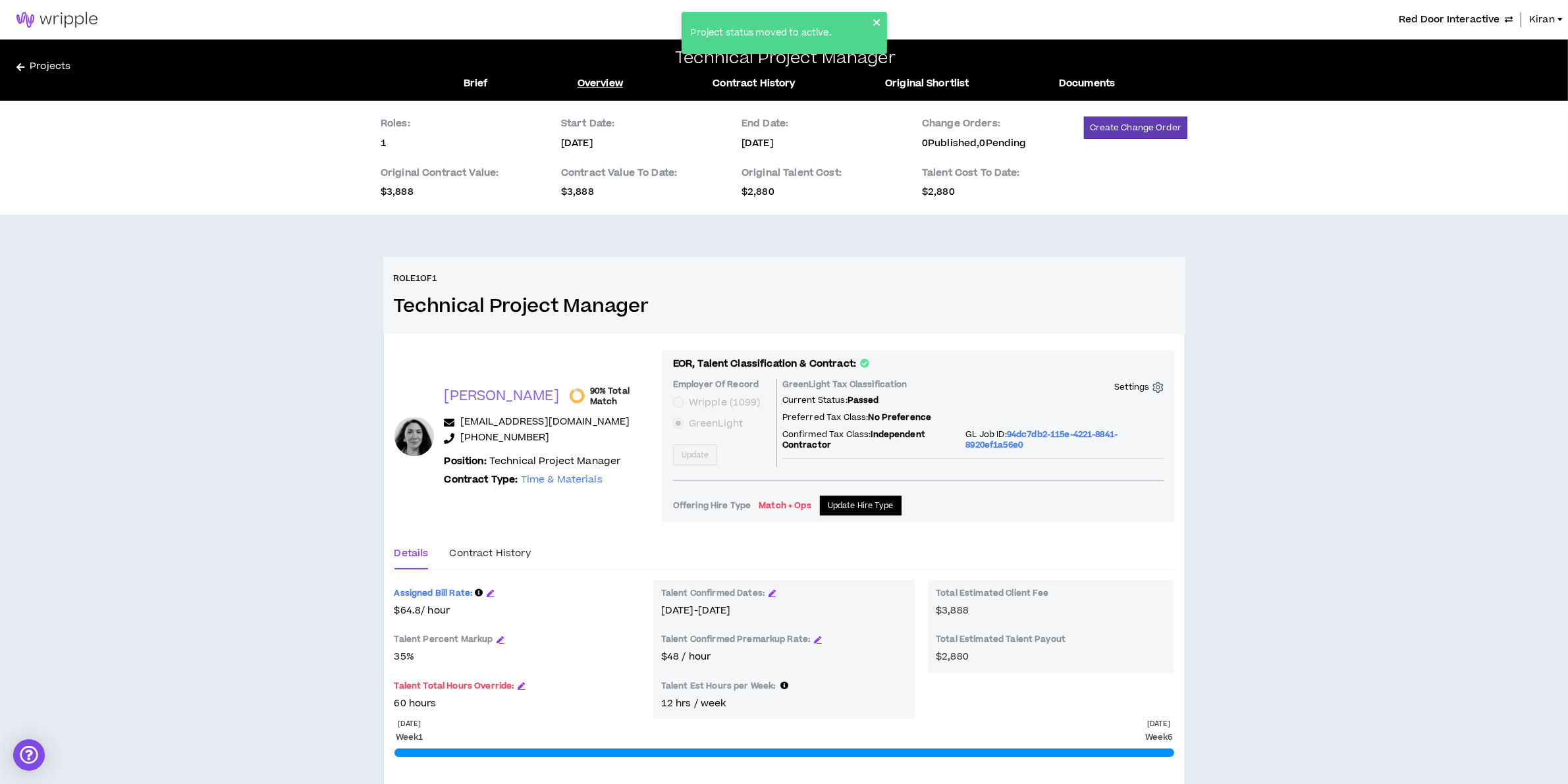
click at [877, 24] on icon "close" at bounding box center [877, 22] width 9 height 10
click at [1239, 349] on div "Roles: 1 Start Date: [DATE] End Date: [DATE] Change Orders: 0 Published, 0 Pend…" at bounding box center [784, 461] width 1568 height 721
